Goal: Navigation & Orientation: Find specific page/section

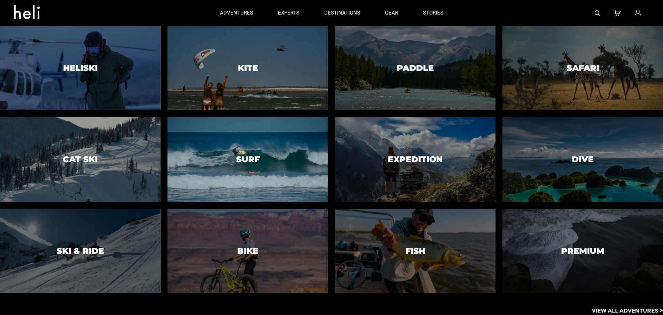
click at [246, 157] on h3 "Surf" at bounding box center [247, 159] width 23 height 9
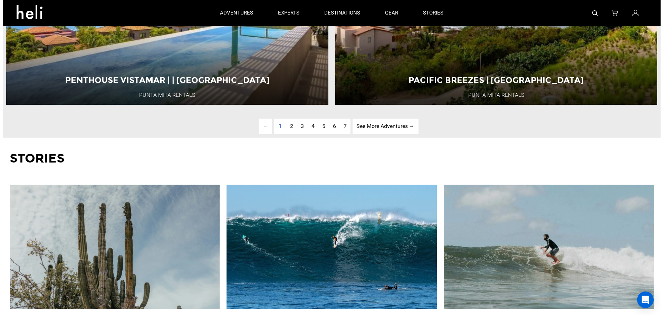
scroll to position [2244, 0]
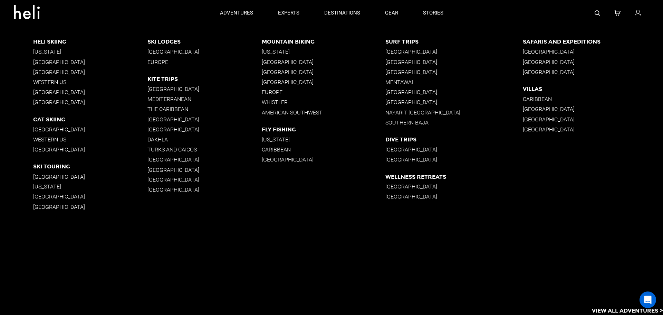
click at [411, 83] on p "Mentawai" at bounding box center [453, 82] width 137 height 7
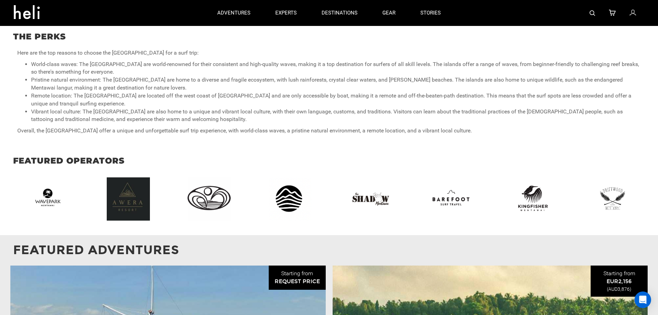
scroll to position [552, 0]
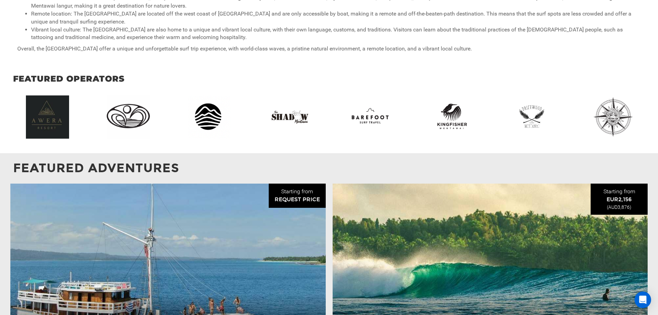
drag, startPoint x: 530, startPoint y: 123, endPoint x: 251, endPoint y: 121, distance: 279.0
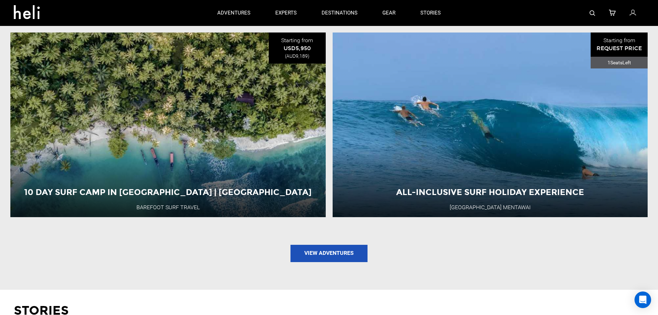
scroll to position [0, 0]
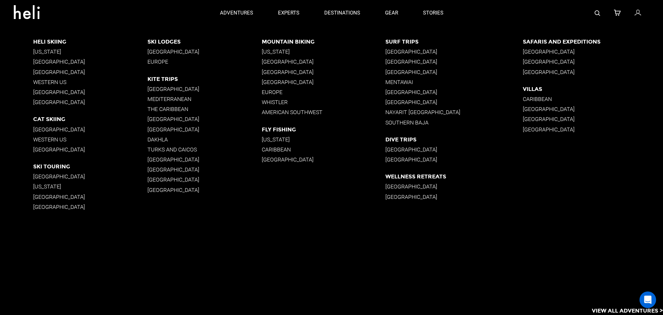
click at [46, 49] on p "[US_STATE]" at bounding box center [90, 51] width 114 height 7
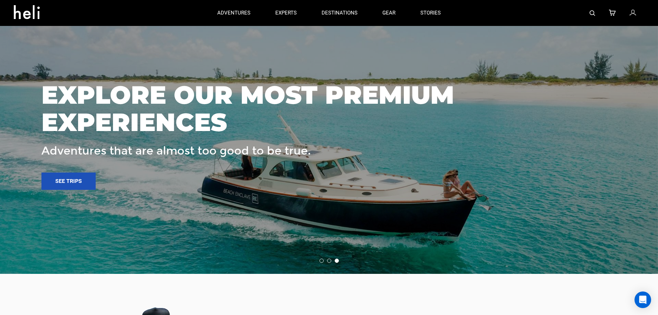
scroll to position [1519, 0]
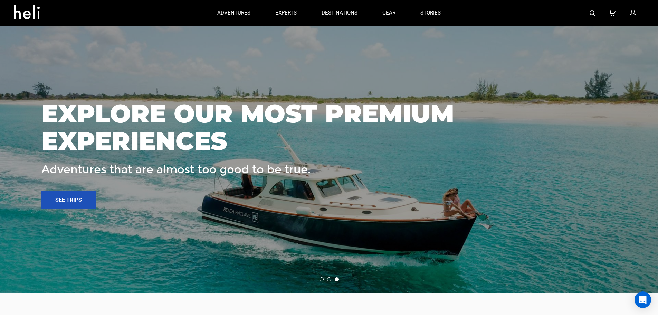
drag, startPoint x: 233, startPoint y: 157, endPoint x: 595, endPoint y: 160, distance: 362.2
click at [535, 162] on p "Adventures that are almost too good to be true." at bounding box center [287, 170] width 493 height 16
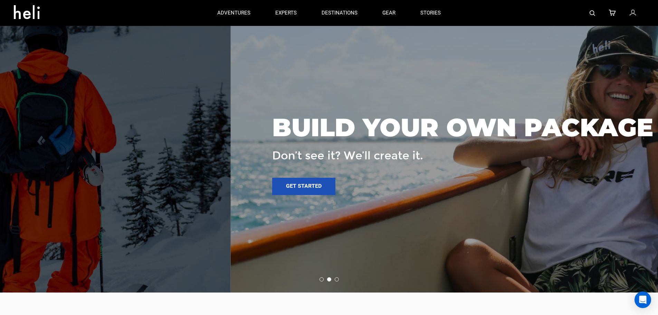
drag, startPoint x: 183, startPoint y: 159, endPoint x: 516, endPoint y: 151, distance: 332.6
click at [470, 157] on div "BUILD YOUR OWN PACKAGE Don’t see it? We’ll create it. Get started" at bounding box center [462, 151] width 381 height 88
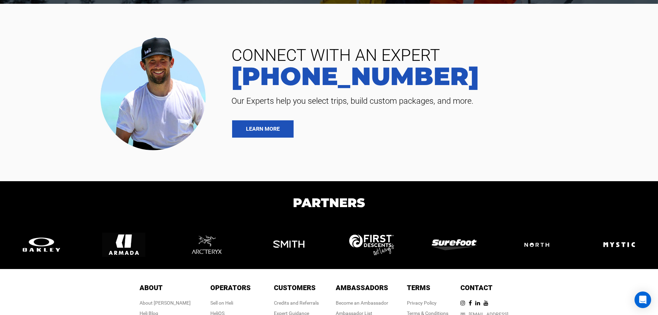
scroll to position [1845, 0]
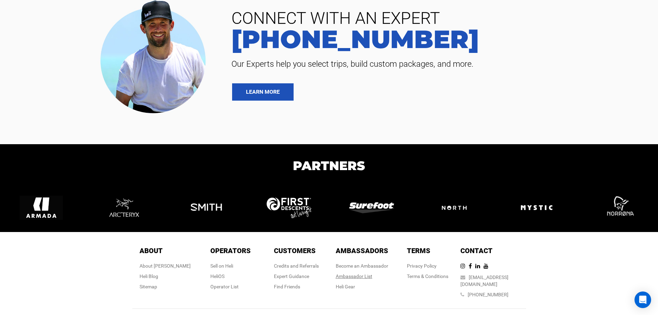
click at [358, 272] on div "Ambassador List" at bounding box center [362, 275] width 52 height 7
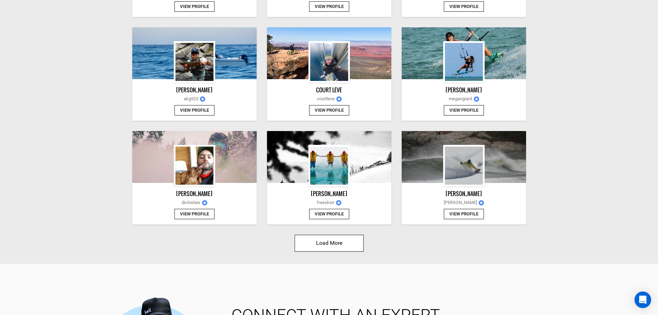
scroll to position [794, 0]
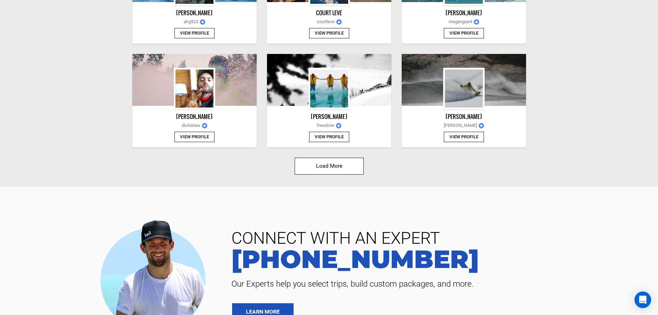
click at [340, 165] on button "Load More" at bounding box center [329, 165] width 69 height 17
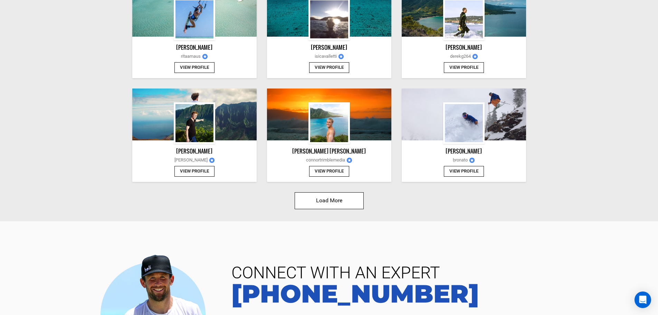
scroll to position [1584, 0]
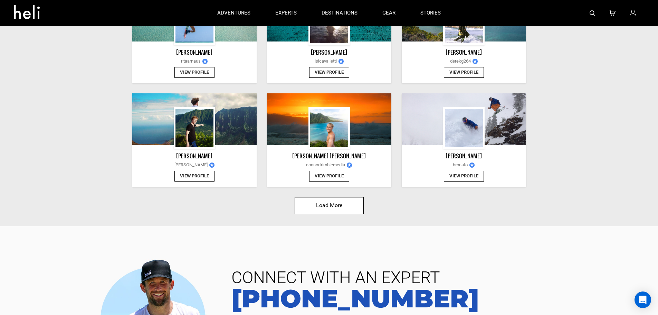
click at [479, 135] on img at bounding box center [464, 128] width 38 height 38
